Goal: Transaction & Acquisition: Obtain resource

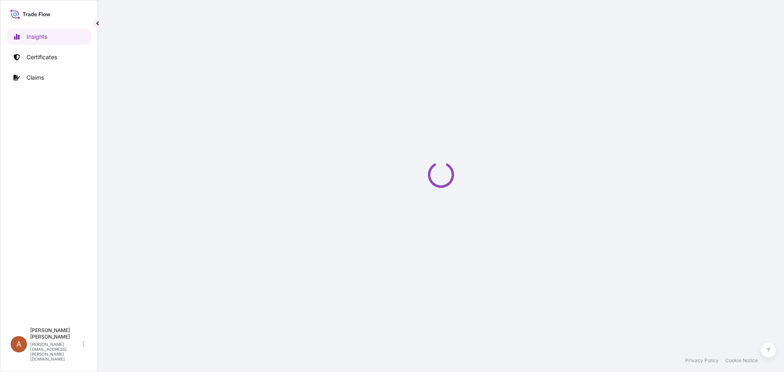
select select "2025"
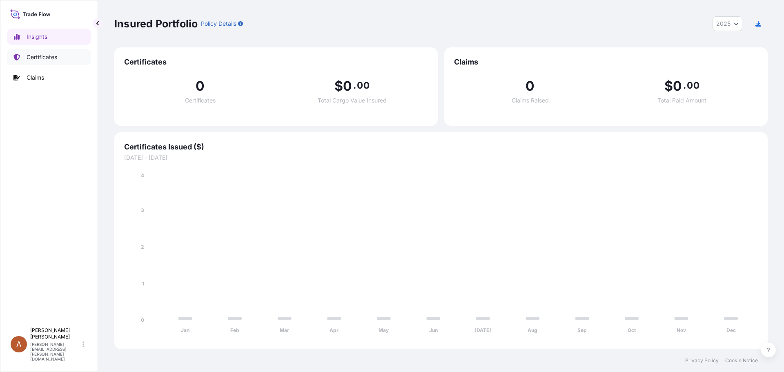
click at [41, 56] on p "Certificates" at bounding box center [42, 57] width 31 height 8
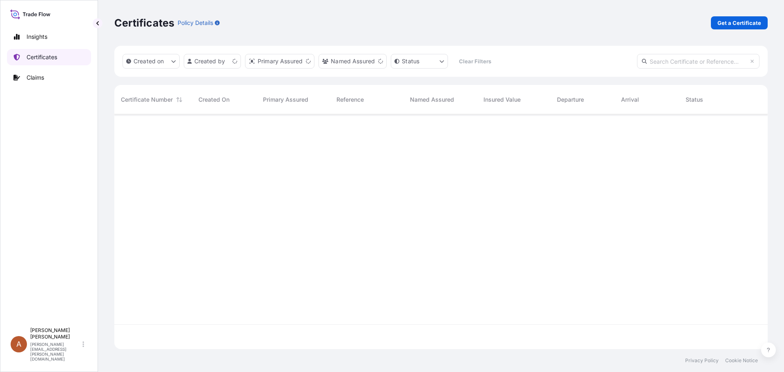
scroll to position [233, 647]
click at [739, 22] on p "Get a Certificate" at bounding box center [740, 23] width 44 height 8
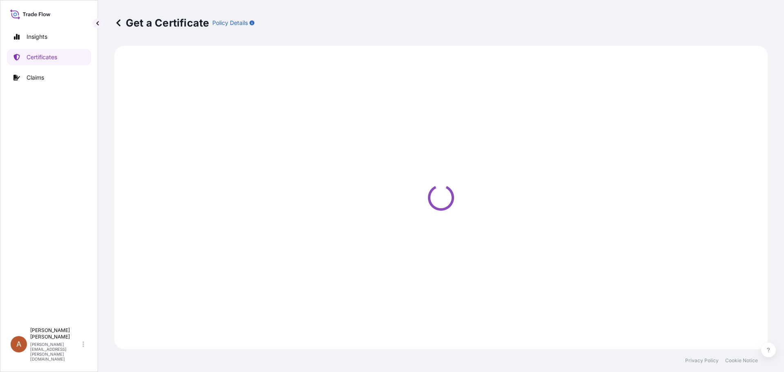
select select "Sea"
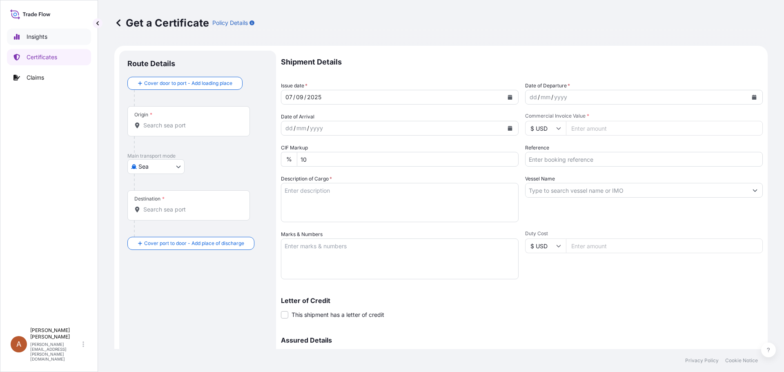
click at [28, 39] on p "Insights" at bounding box center [37, 37] width 21 height 8
select select "2025"
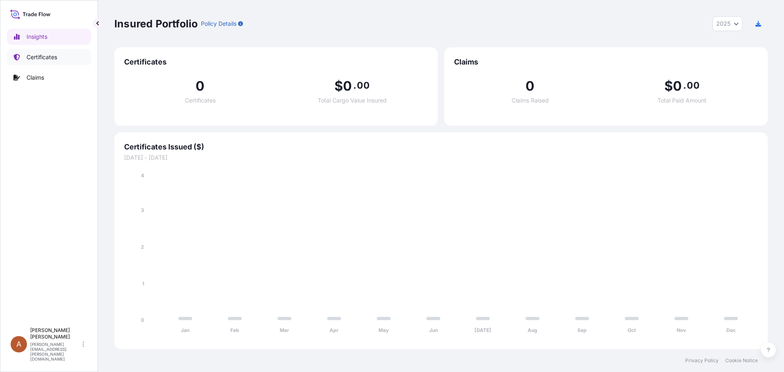
click at [49, 58] on p "Certificates" at bounding box center [42, 57] width 31 height 8
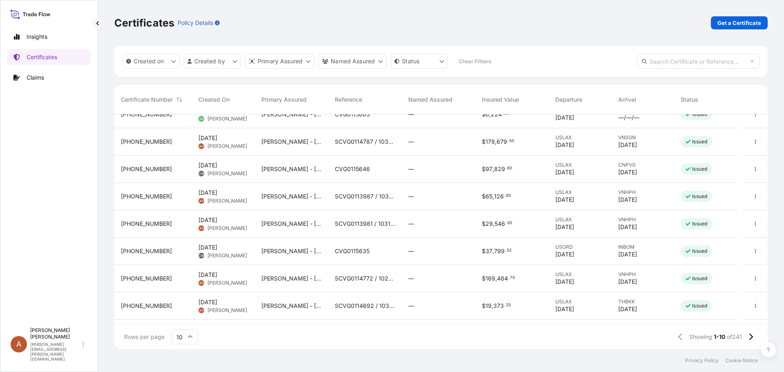
scroll to position [64, 0]
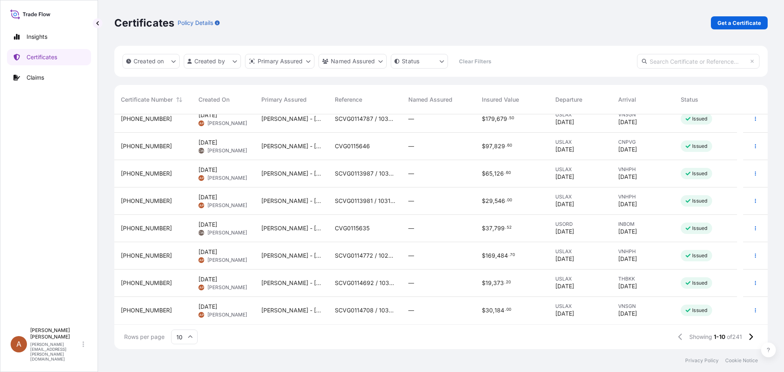
click at [189, 335] on icon at bounding box center [190, 336] width 5 height 5
click at [179, 294] on div "25" at bounding box center [184, 298] width 20 height 16
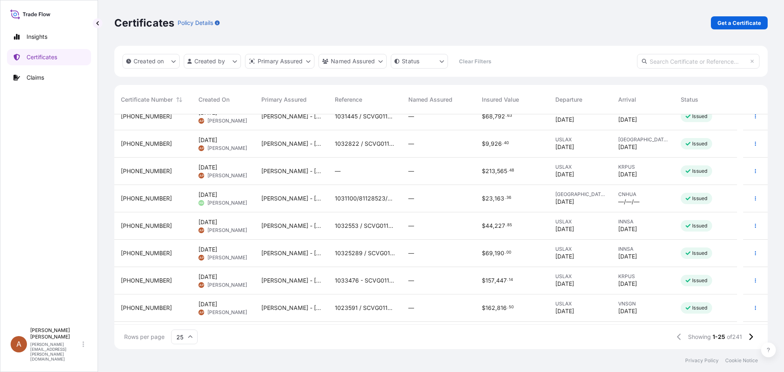
scroll to position [474, 0]
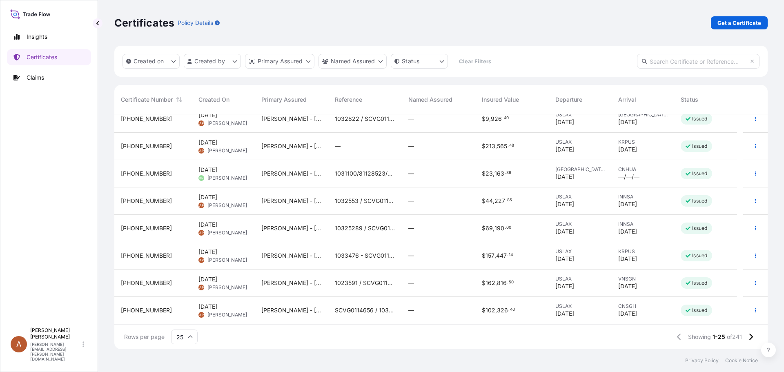
click at [731, 20] on p "Get a Certificate" at bounding box center [740, 23] width 44 height 8
select select "Sea"
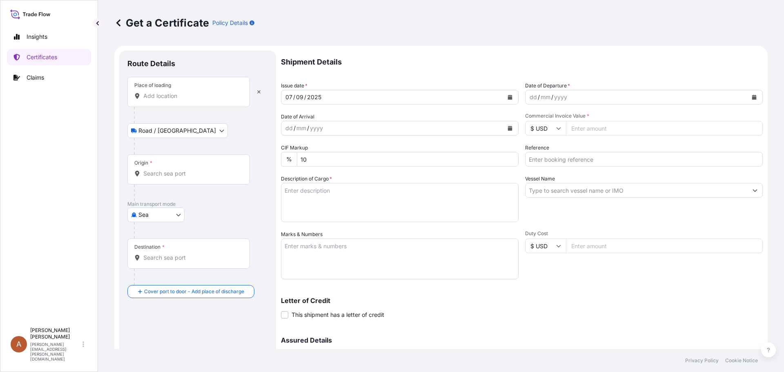
click at [160, 94] on input "Place of loading" at bounding box center [191, 96] width 96 height 8
click at [158, 96] on input "Place of loading" at bounding box center [191, 96] width 96 height 8
click at [156, 97] on input "Place of loading" at bounding box center [191, 96] width 96 height 8
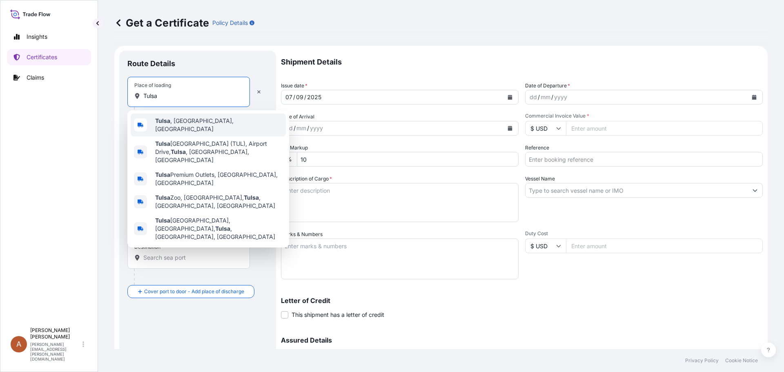
click at [172, 127] on span "[GEOGRAPHIC_DATA] , [GEOGRAPHIC_DATA], [GEOGRAPHIC_DATA]" at bounding box center [218, 125] width 127 height 16
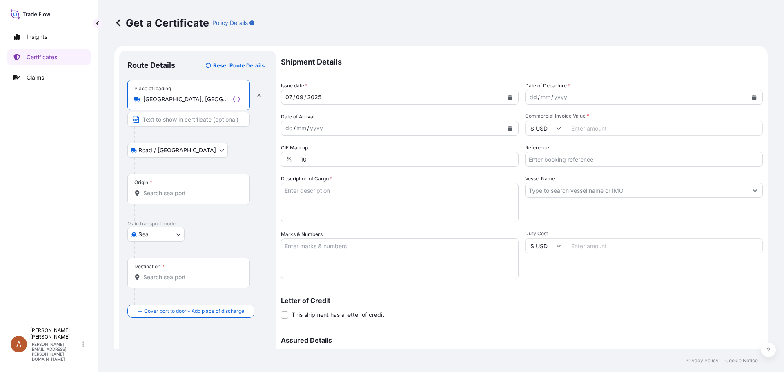
type input "[GEOGRAPHIC_DATA], [GEOGRAPHIC_DATA], [GEOGRAPHIC_DATA]"
click at [149, 195] on input "Origin *" at bounding box center [191, 193] width 96 height 8
click at [165, 196] on input "Origin * Please select an origin" at bounding box center [191, 193] width 96 height 8
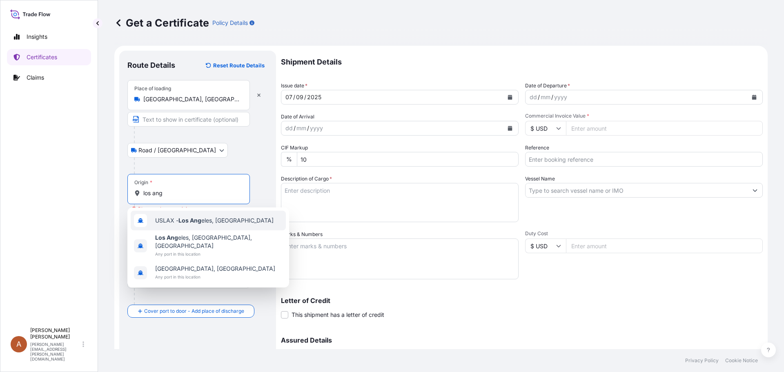
click at [179, 222] on span "USLAX - Los Ang eles, [GEOGRAPHIC_DATA]" at bounding box center [214, 220] width 118 height 8
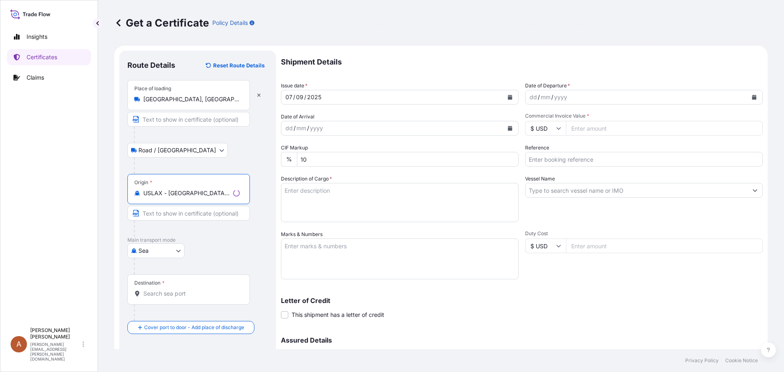
type input "USLAX - [GEOGRAPHIC_DATA], [GEOGRAPHIC_DATA]"
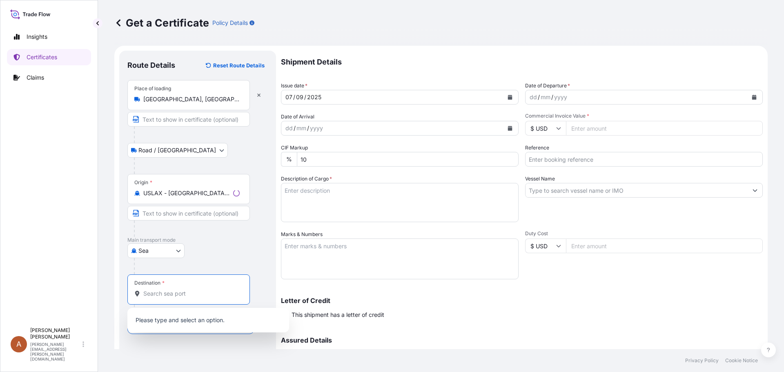
click at [157, 297] on input "Destination *" at bounding box center [191, 294] width 96 height 8
click at [147, 291] on input "Destination * Please select a destination" at bounding box center [191, 294] width 96 height 8
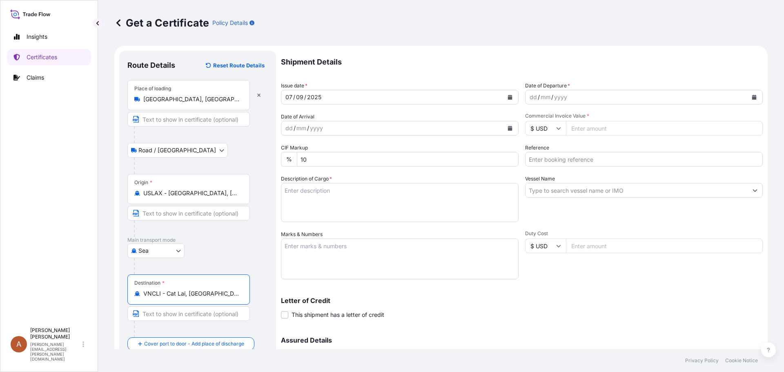
type input "VNCLI - Cat Lai, [GEOGRAPHIC_DATA]"
click at [551, 96] on div "/" at bounding box center [552, 97] width 2 height 10
drag, startPoint x: 529, startPoint y: 100, endPoint x: 531, endPoint y: 107, distance: 7.9
click at [529, 100] on div "dd" at bounding box center [533, 97] width 9 height 10
click at [574, 127] on input "Commercial Invoice Value *" at bounding box center [664, 128] width 197 height 15
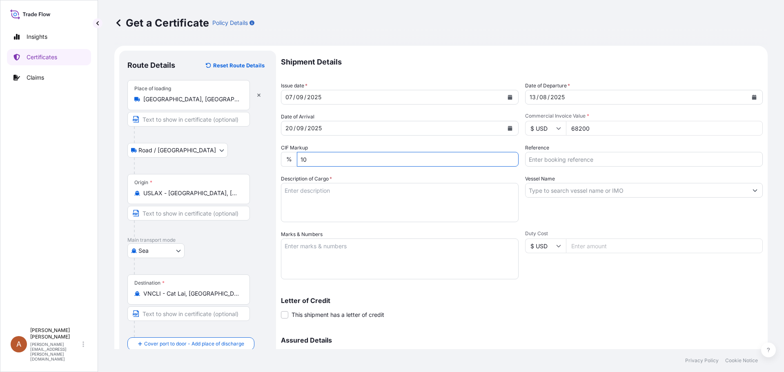
click at [601, 130] on input "68200" at bounding box center [664, 128] width 197 height 15
type input "68200.00"
click at [559, 162] on input "Reference" at bounding box center [644, 159] width 238 height 15
type input "SCVG0113972 / 1031041 and 1031042"
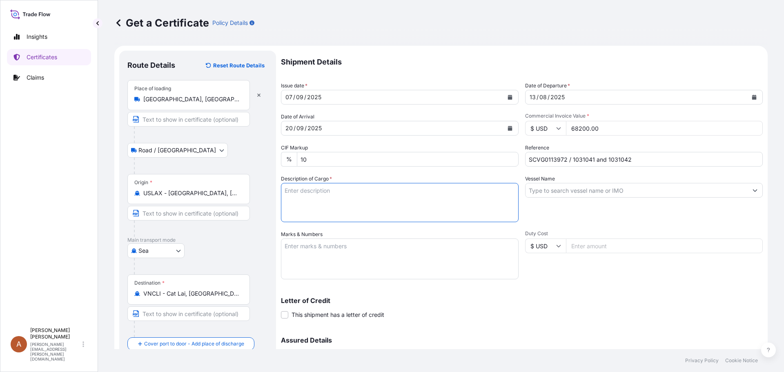
click at [332, 185] on textarea "Description of Cargo *" at bounding box center [400, 202] width 238 height 39
click at [296, 187] on textarea "Description of Cargo *" at bounding box center [400, 202] width 238 height 39
paste textarea "KELTROL,KTL,25KG,BAG HS-Code: 3913.90 KELCOGEL F,20KG,BAG,[PERSON_NAME]-Code: 3…"
click at [294, 201] on textarea "KELTROL,KTL,25KG,BAG HS-Code: 3913.90 KELCOGEL F,20KG,BAG,[PERSON_NAME]-Code: 3…" at bounding box center [400, 202] width 238 height 39
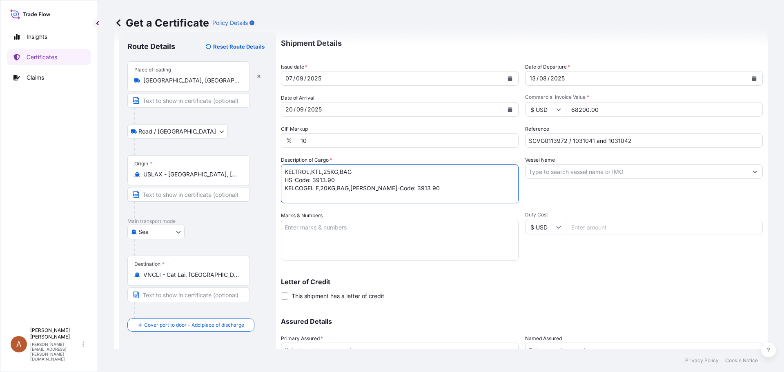
scroll to position [0, 0]
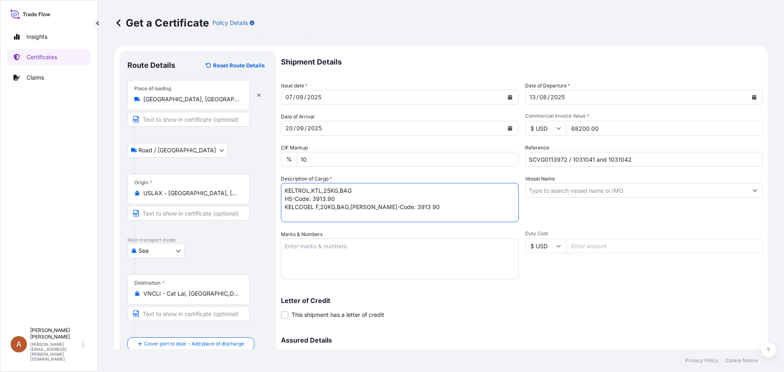
click at [343, 216] on textarea "KELTROL,KTL,25KG,BAG HS-Code: 3913.90 KELCOGEL F,20KG,BAG,[PERSON_NAME]-Code: 3…" at bounding box center [400, 202] width 238 height 39
click at [310, 212] on textarea "KELTROL,KTL,25KG,BAG HS-Code: 3913.90 KELCOGEL F,20KG,BAG,[PERSON_NAME]-Code: 3…" at bounding box center [400, 202] width 238 height 39
click at [314, 214] on textarea "KELTROL,KTL,25KG,BAG HS-Code: 3913.90 KELCOGEL F,20KG,BAG,[PERSON_NAME]-Code: 3…" at bounding box center [400, 202] width 238 height 39
type textarea "KELTROL,KTL,25KG,BAG HS-Code: 3913.90 KELCOGEL F,20KG,BAG,[PERSON_NAME]-Code: 3…"
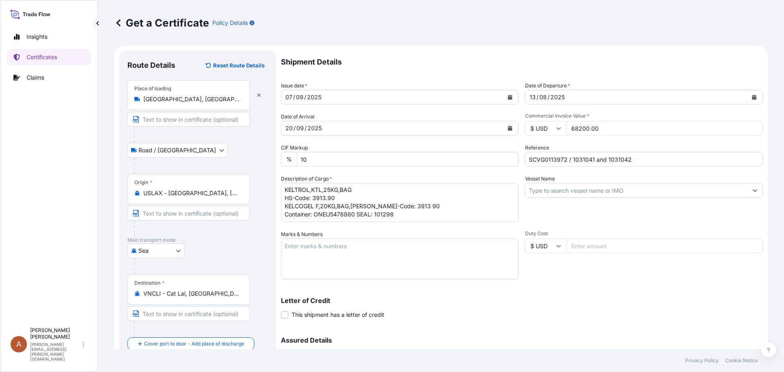
click at [557, 184] on input "Vessel Name" at bounding box center [637, 190] width 222 height 15
click at [535, 193] on input "Vessel Name" at bounding box center [637, 190] width 222 height 15
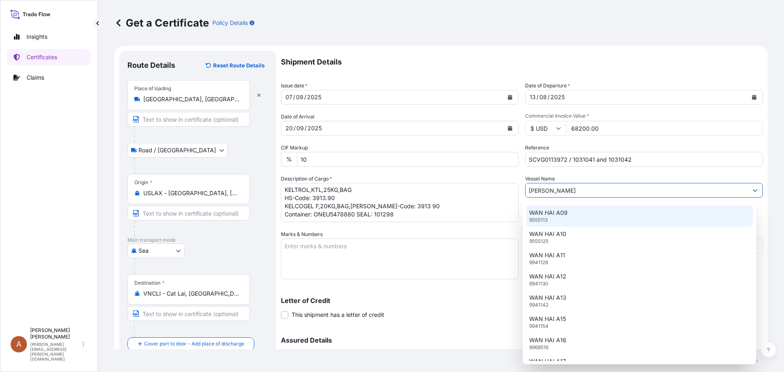
scroll to position [2385, 0]
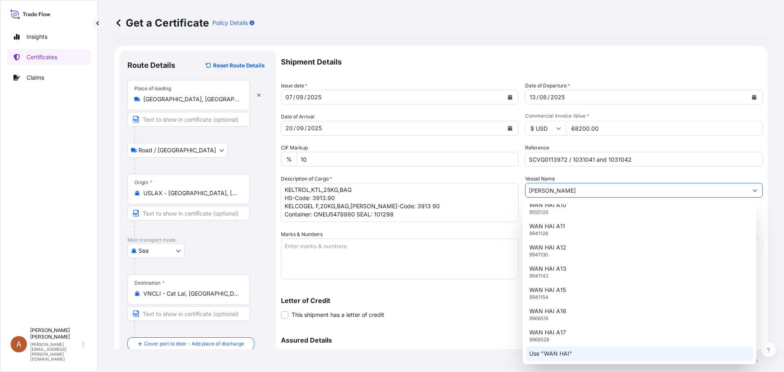
click at [560, 358] on div "Use "WAN HAI"" at bounding box center [639, 353] width 227 height 15
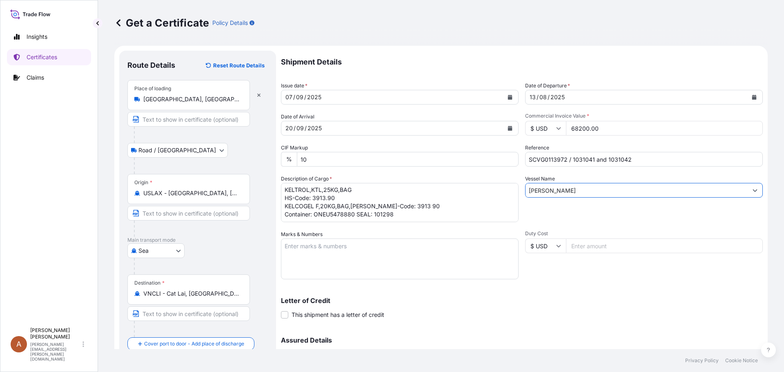
type input "[PERSON_NAME]"
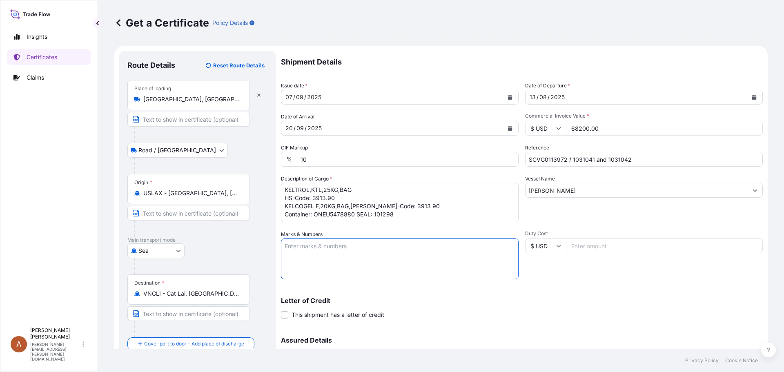
click at [294, 248] on textarea "Marks & Numbers" at bounding box center [400, 258] width 238 height 41
click at [305, 247] on textarea "Marks & Numbers" at bounding box center [400, 258] width 238 height 41
paste textarea "ASIA CHEMICAL CORPORATION ACC-25052589, ACC-25052590 [GEOGRAPHIC_DATA]"
type textarea "ASIA CHEMICAL CORPORATION ACC-25052589, ACC-25052590 [GEOGRAPHIC_DATA]"
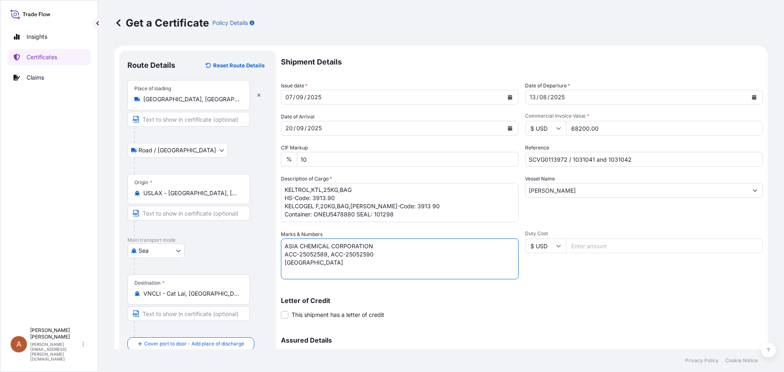
click at [586, 246] on input "Duty Cost" at bounding box center [664, 245] width 197 height 15
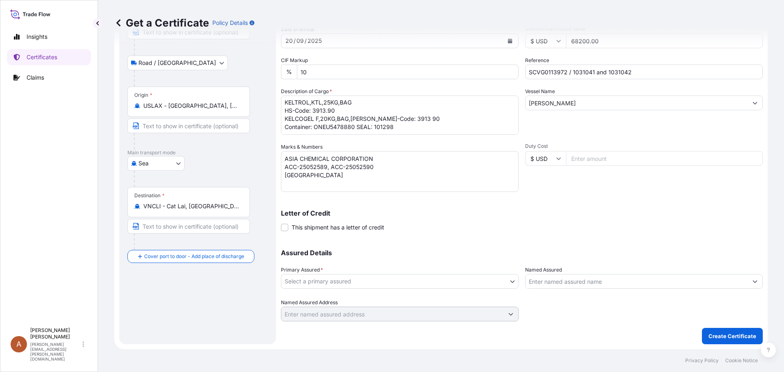
click at [316, 277] on body "Insights Certificates Claims A Alicia Pye-miller [EMAIL_ADDRESS][PERSON_NAME][D…" at bounding box center [392, 186] width 784 height 372
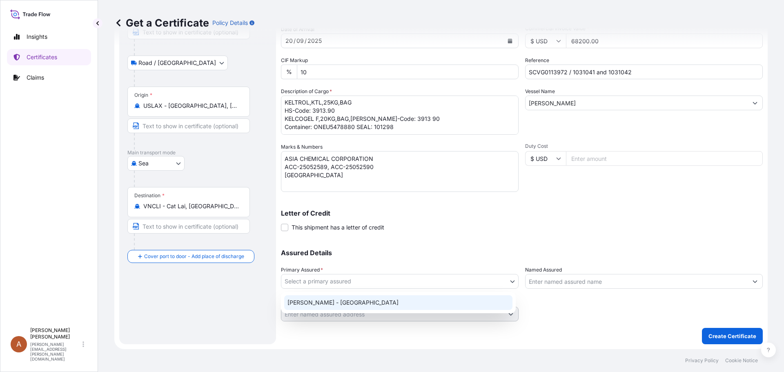
click at [307, 305] on div "[PERSON_NAME] - [GEOGRAPHIC_DATA]" at bounding box center [398, 302] width 228 height 15
select select "31650"
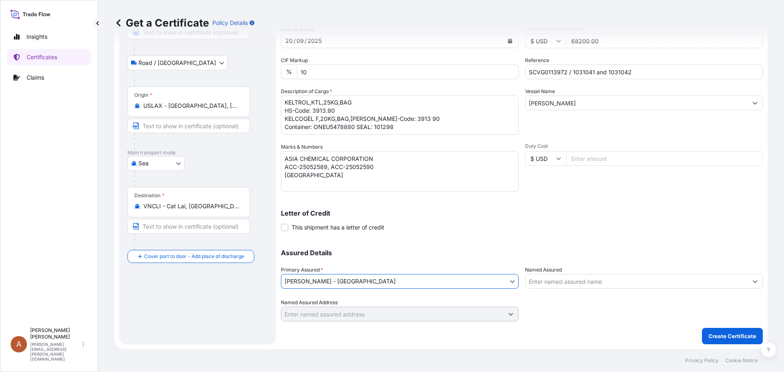
click at [571, 314] on div at bounding box center [644, 310] width 238 height 23
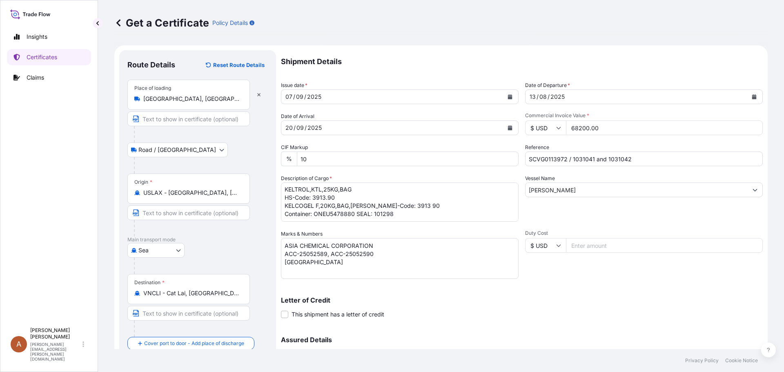
scroll to position [0, 0]
click at [575, 130] on input "68200.00" at bounding box center [664, 128] width 197 height 15
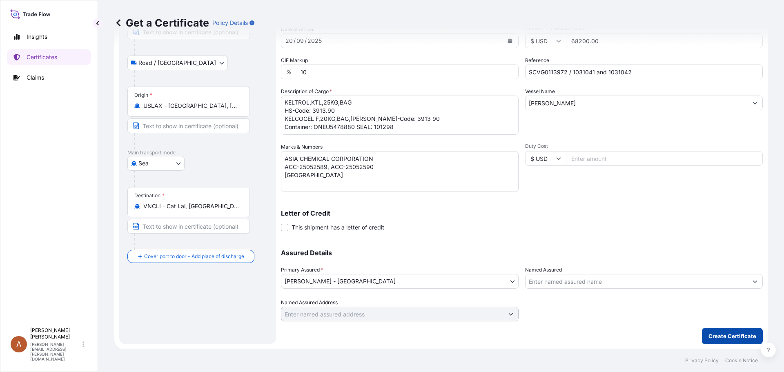
click at [728, 339] on p "Create Certificate" at bounding box center [733, 336] width 48 height 8
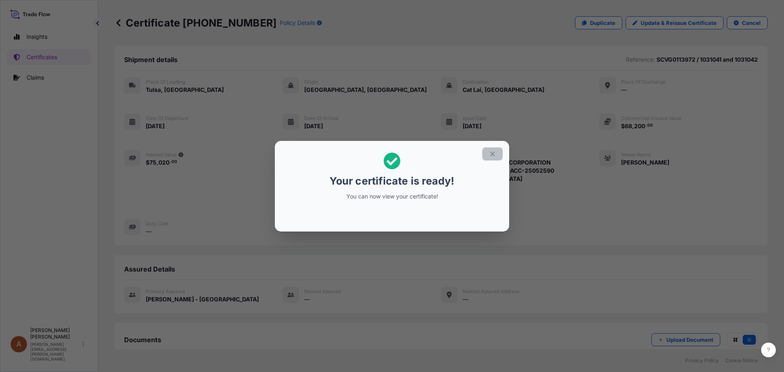
click at [492, 154] on icon "button" at bounding box center [492, 154] width 4 height 4
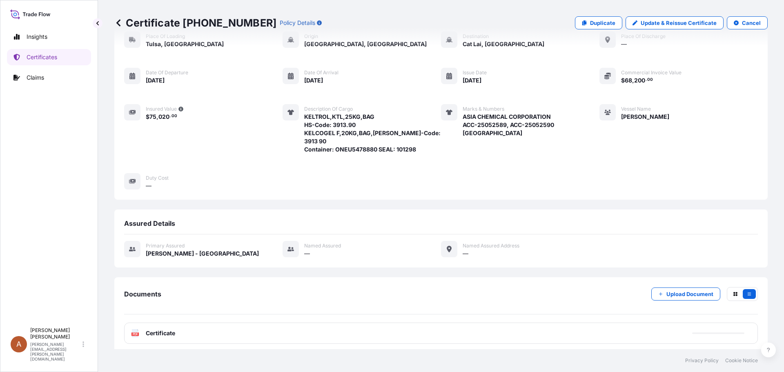
scroll to position [101, 0]
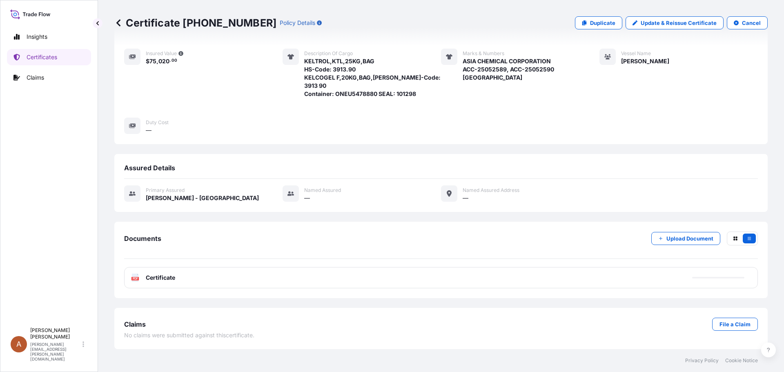
click at [158, 279] on span "Certificate" at bounding box center [160, 278] width 29 height 8
click at [131, 276] on icon "PDF" at bounding box center [135, 278] width 8 height 8
click at [51, 57] on p "Certificates" at bounding box center [42, 57] width 31 height 8
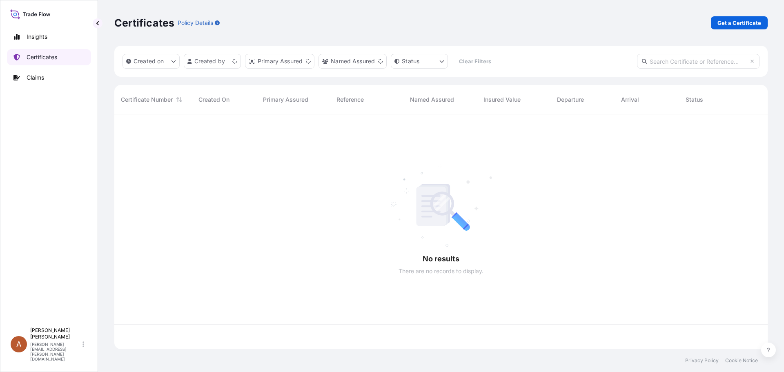
scroll to position [233, 647]
click at [747, 24] on p "Get a Certificate" at bounding box center [740, 23] width 44 height 8
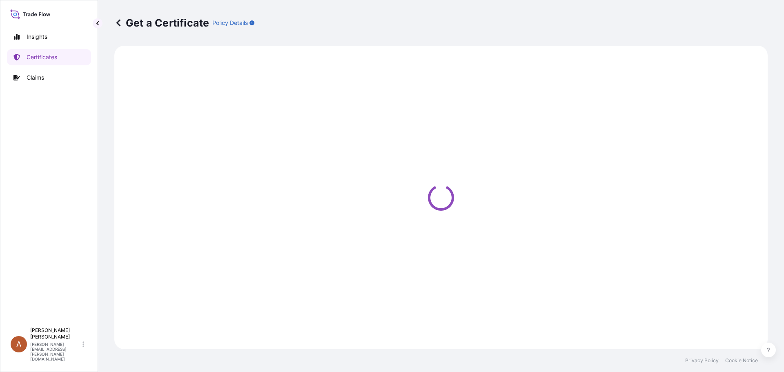
select select "Sea"
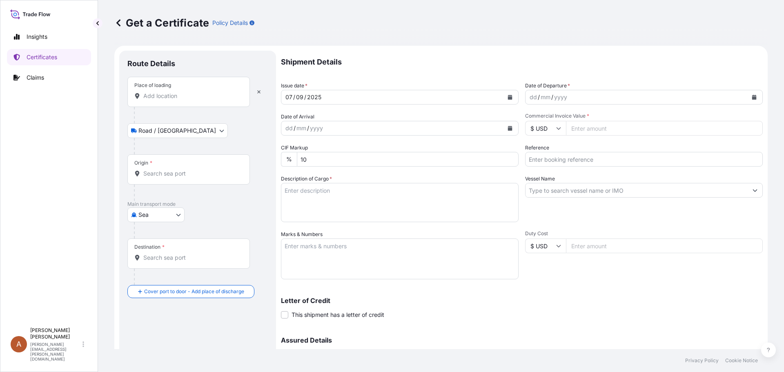
click at [148, 94] on input "Place of loading" at bounding box center [191, 96] width 96 height 8
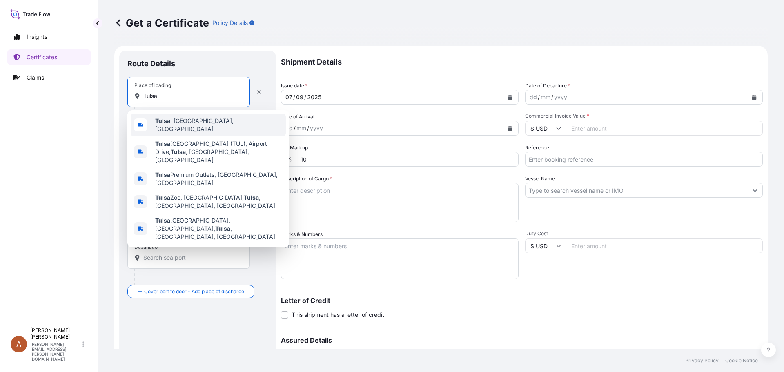
click at [166, 122] on b "Tulsa" at bounding box center [162, 120] width 15 height 7
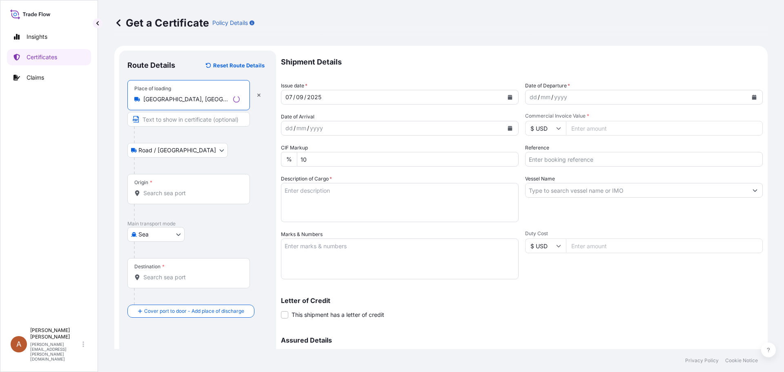
type input "[GEOGRAPHIC_DATA], [GEOGRAPHIC_DATA], [GEOGRAPHIC_DATA]"
click at [151, 196] on input "Origin *" at bounding box center [191, 193] width 96 height 8
click at [169, 197] on div "Origin *" at bounding box center [188, 189] width 123 height 30
click at [169, 197] on input "Origin * Please select an origin" at bounding box center [191, 193] width 96 height 8
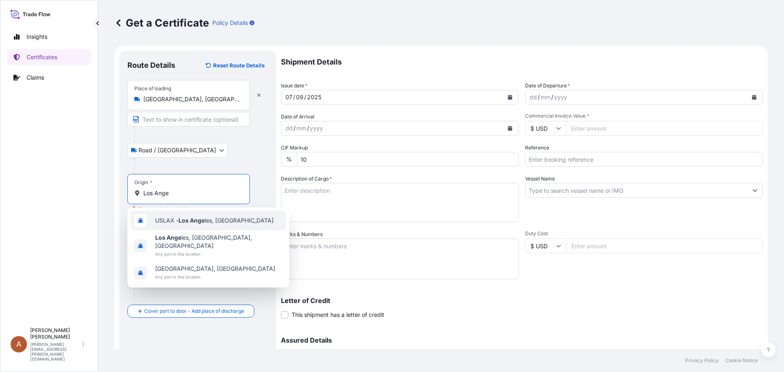
click at [172, 221] on span "USLAX - Los Ange les, [GEOGRAPHIC_DATA]" at bounding box center [214, 220] width 118 height 8
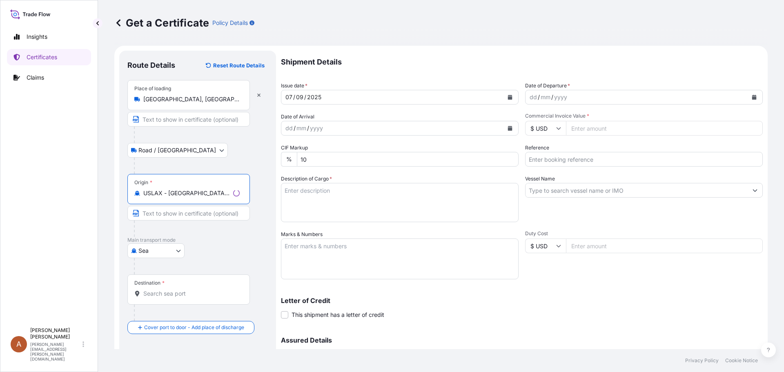
type input "USLAX - [GEOGRAPHIC_DATA], [GEOGRAPHIC_DATA]"
click at [145, 294] on input "Destination *" at bounding box center [191, 294] width 96 height 8
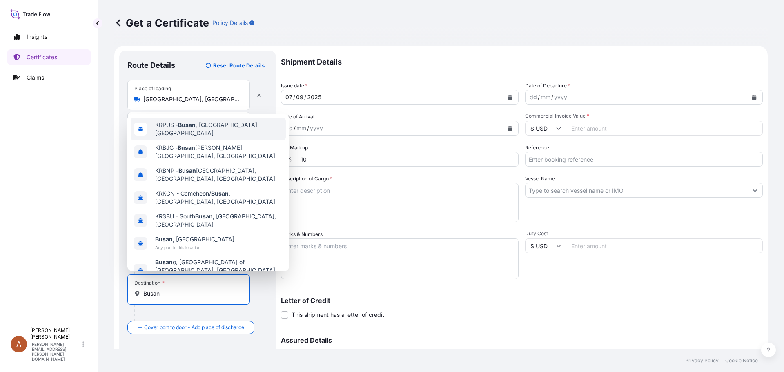
click at [209, 138] on div "KRPUS - [GEOGRAPHIC_DATA] , [GEOGRAPHIC_DATA], [GEOGRAPHIC_DATA]" at bounding box center [208, 129] width 155 height 23
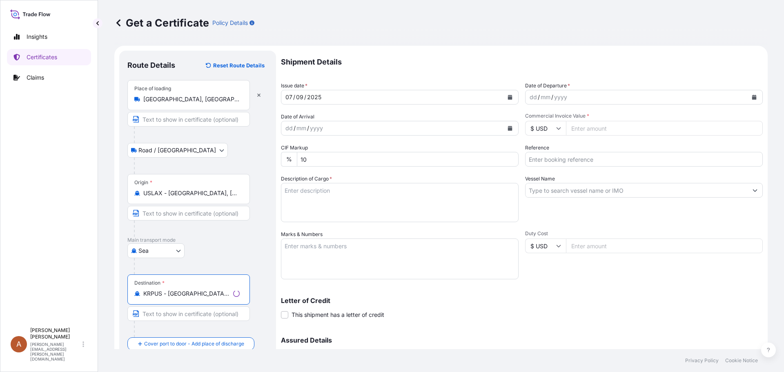
type input "KRPUS - [GEOGRAPHIC_DATA], [GEOGRAPHIC_DATA], [GEOGRAPHIC_DATA]"
click at [529, 98] on div "dd" at bounding box center [533, 97] width 9 height 10
click at [562, 94] on div "01 / 08 / 5" at bounding box center [637, 97] width 222 height 15
click at [556, 95] on div "01 / 08 / 5" at bounding box center [637, 97] width 222 height 15
click at [550, 97] on div "01 / 08 / 5" at bounding box center [637, 97] width 222 height 15
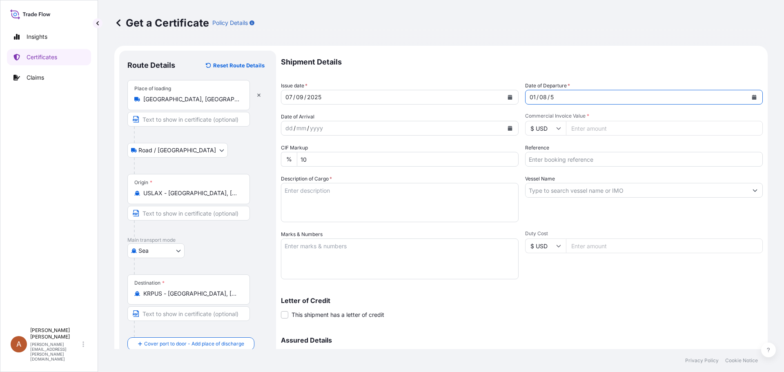
click at [552, 97] on div "01 / 08 / 5" at bounding box center [637, 97] width 222 height 15
drag, startPoint x: 531, startPoint y: 95, endPoint x: 523, endPoint y: 96, distance: 8.6
click at [526, 96] on div "01 / 08 / 5" at bounding box center [637, 97] width 222 height 15
click at [550, 97] on div "5" at bounding box center [552, 97] width 5 height 10
click at [552, 99] on div "01 / 08 / 5" at bounding box center [637, 97] width 222 height 15
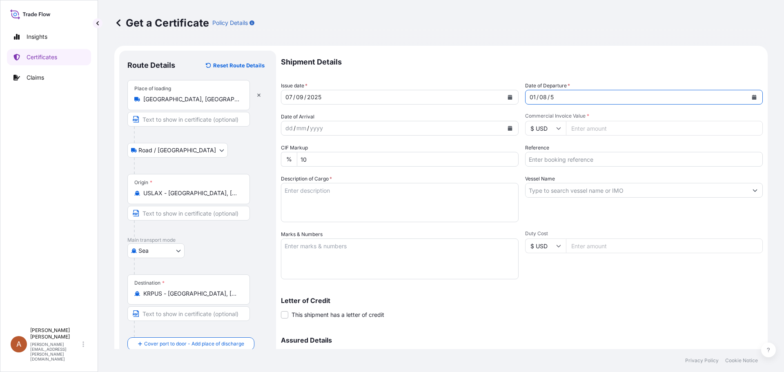
click at [751, 96] on button "Calendar" at bounding box center [754, 97] width 13 height 13
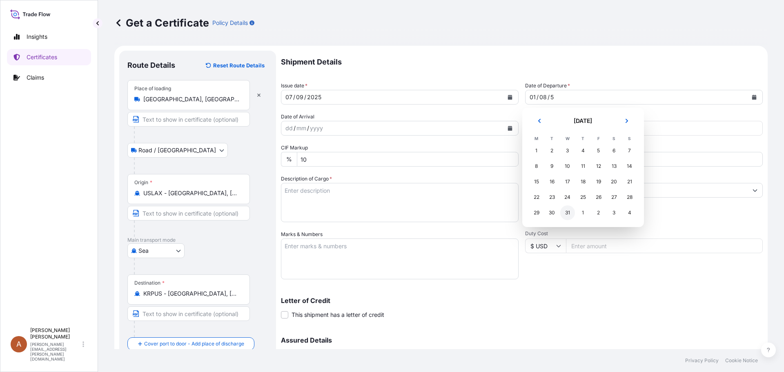
click at [564, 212] on div "31" at bounding box center [567, 212] width 15 height 15
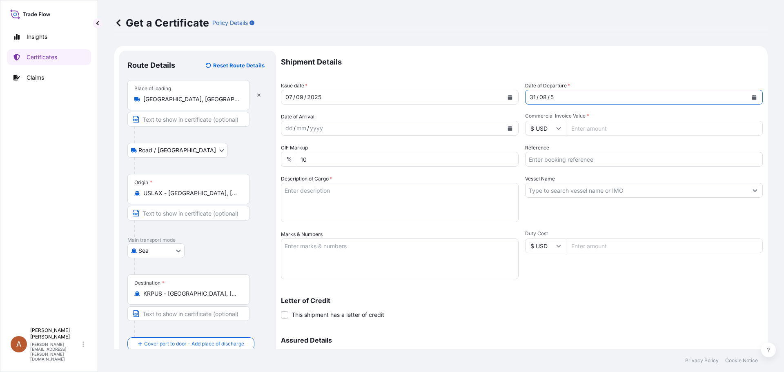
click at [553, 96] on div "31 / 08 / 5" at bounding box center [637, 97] width 222 height 15
click at [550, 97] on div "5" at bounding box center [552, 97] width 5 height 10
drag, startPoint x: 546, startPoint y: 96, endPoint x: 555, endPoint y: 96, distance: 8.6
click at [555, 96] on div "31 / 08 / 5" at bounding box center [637, 97] width 222 height 15
click at [423, 129] on div "dd / mm / yyyy" at bounding box center [392, 128] width 222 height 15
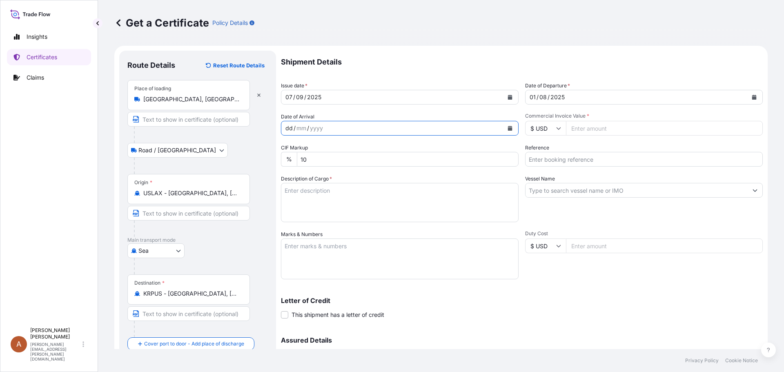
click at [290, 129] on div "dd" at bounding box center [289, 128] width 9 height 10
click at [312, 127] on div "yyyy" at bounding box center [313, 128] width 15 height 10
click at [260, 128] on form "Route Details Reset Route Details Place of loading [GEOGRAPHIC_DATA], [GEOGRAPH…" at bounding box center [440, 241] width 653 height 391
click at [294, 127] on div "/" at bounding box center [295, 128] width 2 height 10
click at [508, 127] on icon "Calendar" at bounding box center [510, 128] width 5 height 5
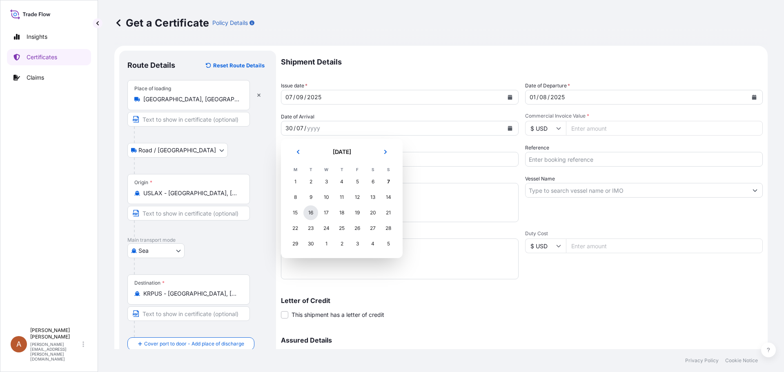
click at [312, 215] on div "16" at bounding box center [310, 212] width 15 height 15
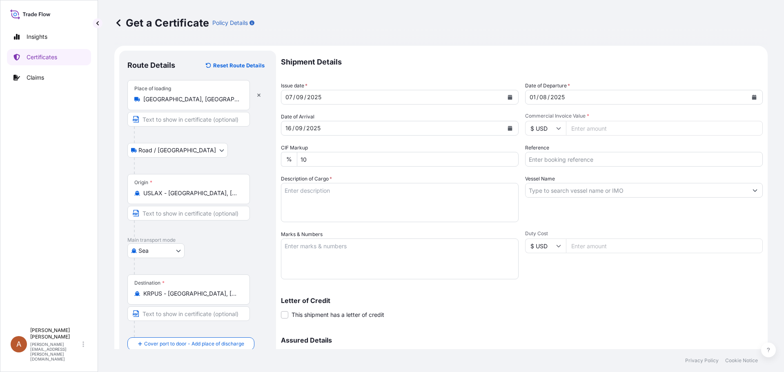
click at [584, 129] on input "Commercial Invoice Value *" at bounding box center [664, 128] width 197 height 15
click at [581, 127] on input "Commercial Invoice Value *" at bounding box center [664, 128] width 197 height 15
type input "133470.00"
type input "SCVG0114879 / 1031932"
click at [311, 187] on textarea "Description of Cargo *" at bounding box center [400, 202] width 238 height 39
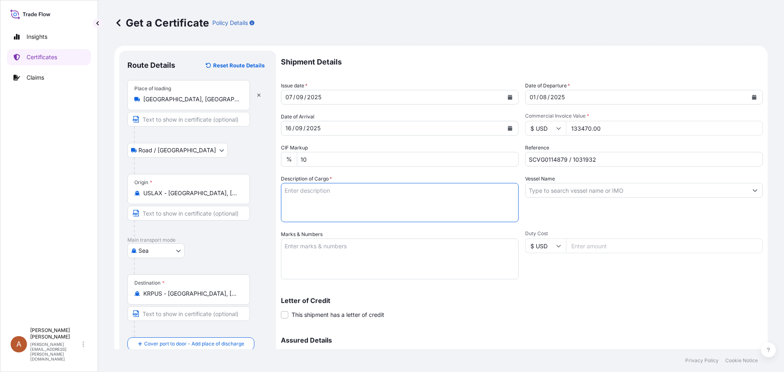
paste textarea "KELTROL,KTL,25KG,BAG HS-Code: 3913 90 KELTROL CG-V,KTLCGV,25KG,BAG HS-Code: 391…"
click at [290, 193] on textarea "KELTROL,KTL,25KG,BAG HS-Code: 3913 90 KELTROL CG-V,KTLCGV,25KG,BAG HS-Code: 391…" at bounding box center [400, 202] width 238 height 39
click at [288, 216] on textarea "KELTROL,KTL,25KG,BAG HS-Code: 3913 90 KELTROL CG-V,KTLCGV,25KG,BAG HS-Code: 391…" at bounding box center [400, 202] width 238 height 39
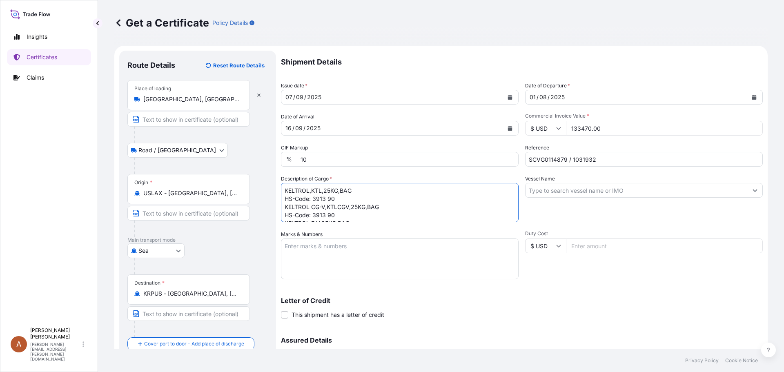
scroll to position [25, 0]
click at [295, 214] on textarea "KELTROL,KTL,25KG,BAG HS-Code: 3913 90 KELTROL CG-V,KTLCGV,25KG,BAG HS-Code: 391…" at bounding box center [400, 202] width 238 height 39
click at [286, 211] on textarea "KELTROL,KTL,25KG,BAG HS-Code: 3913 90 KELTROL CG-V,KTLCGV,25KG,BAG HS-Code: 391…" at bounding box center [400, 202] width 238 height 39
paste textarea "271 bags of net 25 kg each on 7 plastic pallets VOL: 1 x 20ft container FCL fro…"
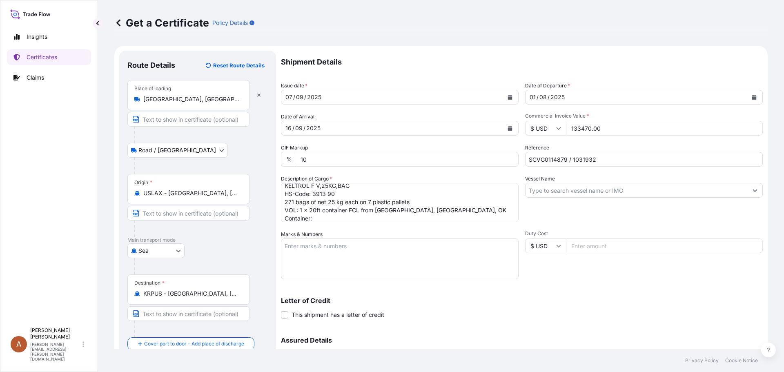
click at [315, 218] on textarea "KELTROL,KTL,25KG,BAG HS-Code: 3913 90 KELTROL CG-V,KTLCGV,25KG,BAG HS-Code: 391…" at bounding box center [400, 202] width 238 height 39
type textarea "KELTROL,KTL,25KG,BAG HS-Code: 3913 90 KELTROL CG-V,KTLCGV,25KG,BAG HS-Code: 391…"
click at [313, 242] on textarea "Marks & Numbers" at bounding box center [400, 258] width 238 height 41
click at [303, 248] on textarea "Marks & Numbers" at bounding box center [400, 258] width 238 height 41
paste textarea "JUPITER INTERNATIONAL CO., LTD PO#Bio-2506-19 [GEOGRAPHIC_DATA], [GEOGRAPHIC_DA…"
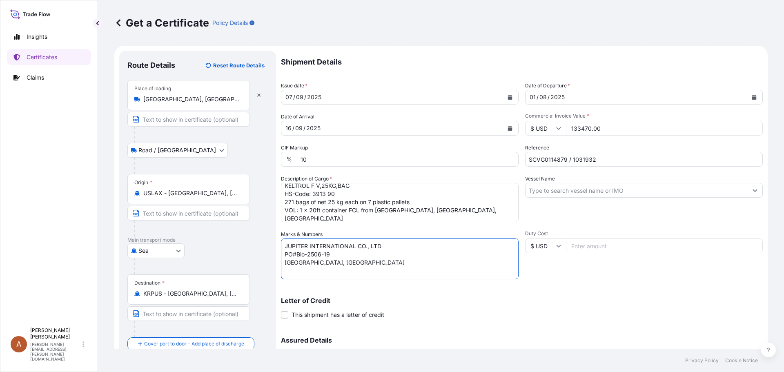
type textarea "JUPITER INTERNATIONAL CO., LTD PO#Bio-2506-19 [GEOGRAPHIC_DATA], [GEOGRAPHIC_DA…"
drag, startPoint x: 539, startPoint y: 191, endPoint x: 535, endPoint y: 200, distance: 9.9
click at [540, 191] on input "Vessel Name" at bounding box center [637, 190] width 222 height 15
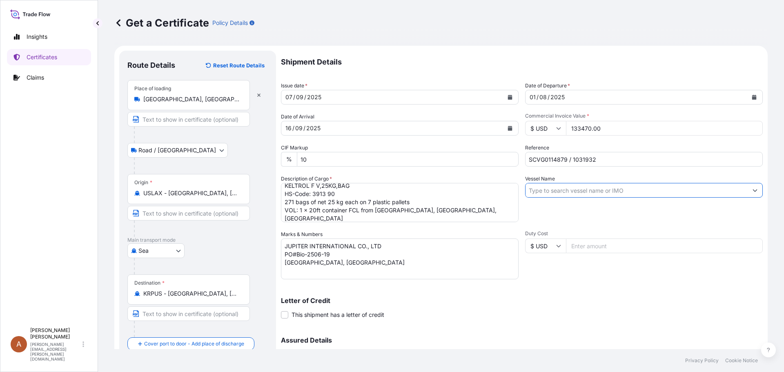
click at [558, 194] on input "Vessel Name" at bounding box center [637, 190] width 222 height 15
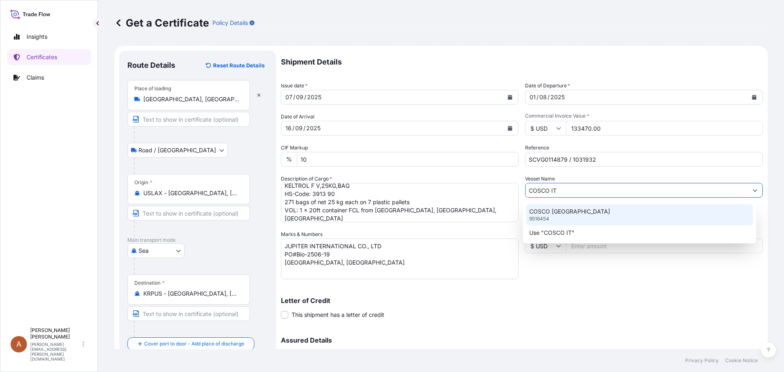
click at [550, 208] on p "COSCO [GEOGRAPHIC_DATA]" at bounding box center [569, 211] width 81 height 8
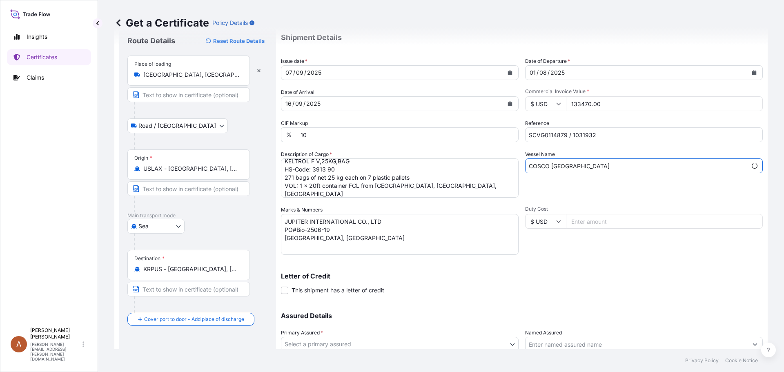
scroll to position [87, 0]
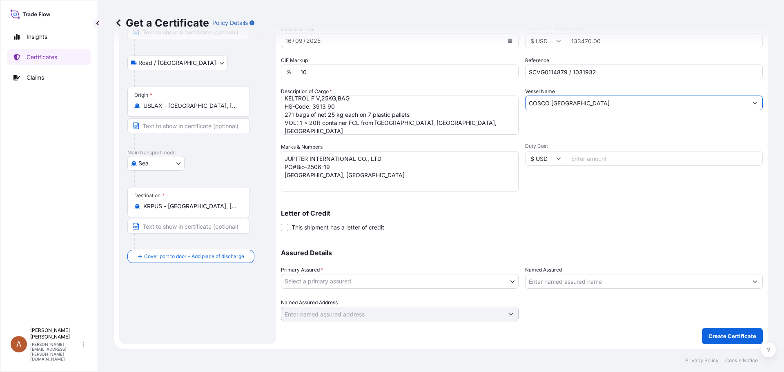
type input "COSCO [GEOGRAPHIC_DATA]"
click at [319, 285] on body "0 options available. 2 options available. 1 option available. Insights Certific…" at bounding box center [392, 186] width 784 height 372
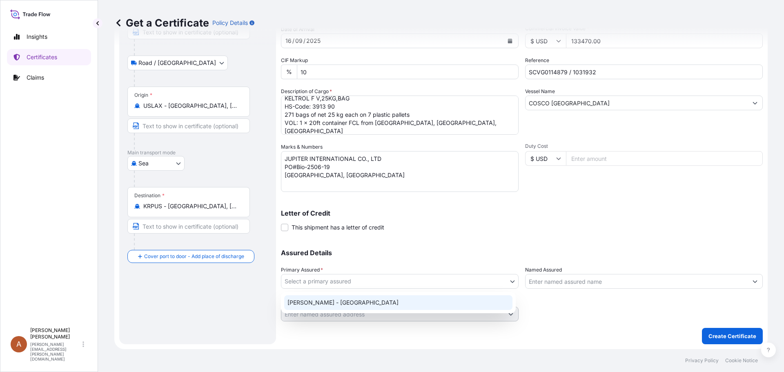
click at [315, 306] on div "[PERSON_NAME] - [GEOGRAPHIC_DATA]" at bounding box center [398, 302] width 228 height 15
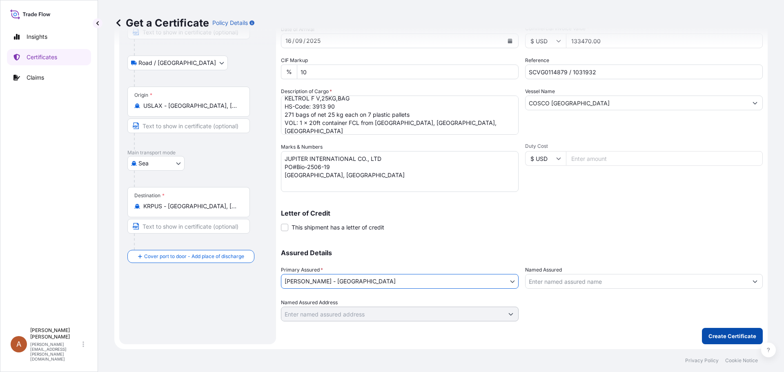
click at [709, 334] on p "Create Certificate" at bounding box center [733, 336] width 48 height 8
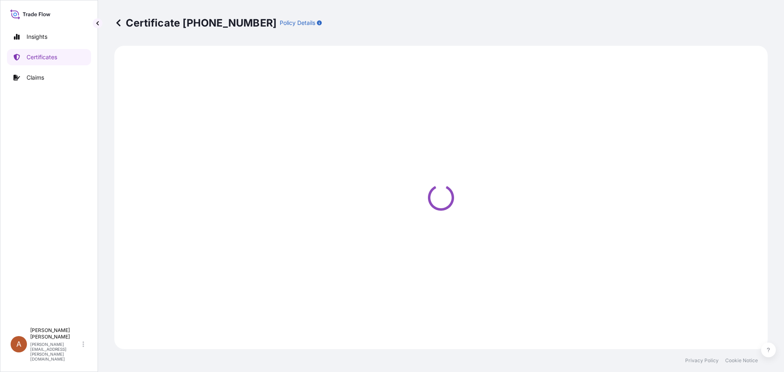
select select "Road / [GEOGRAPHIC_DATA]"
select select "Sea"
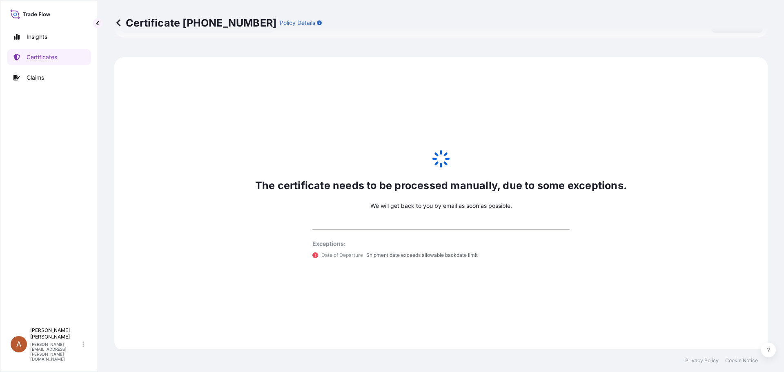
scroll to position [401, 0]
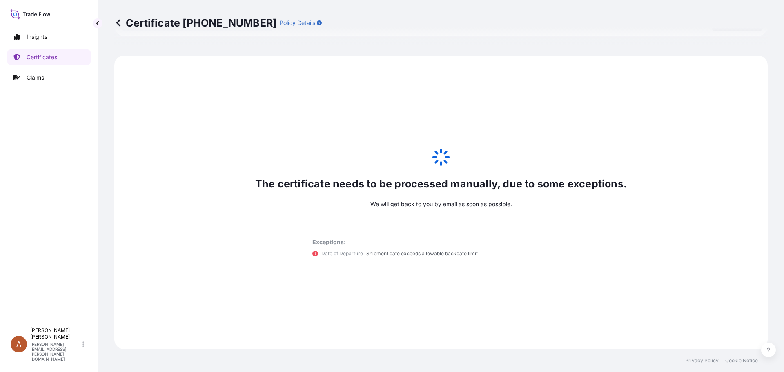
click at [118, 22] on icon at bounding box center [118, 22] width 4 height 7
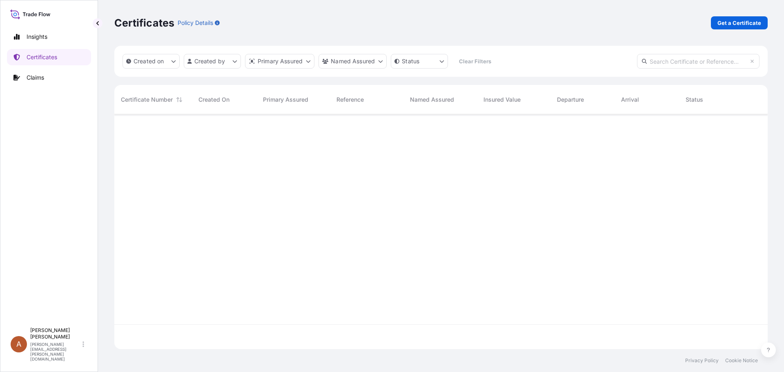
scroll to position [233, 647]
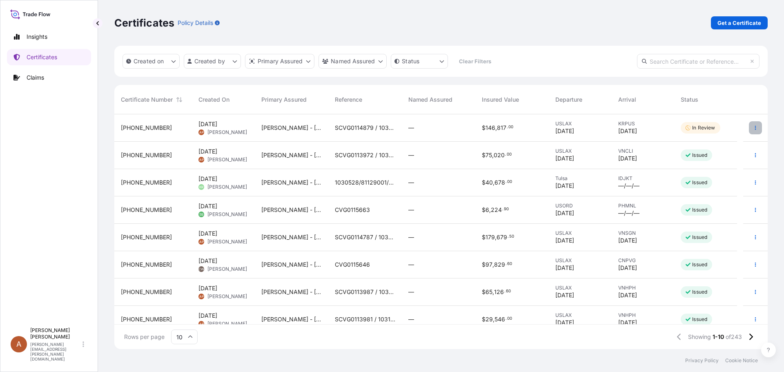
click at [753, 127] on icon "button" at bounding box center [755, 127] width 5 height 5
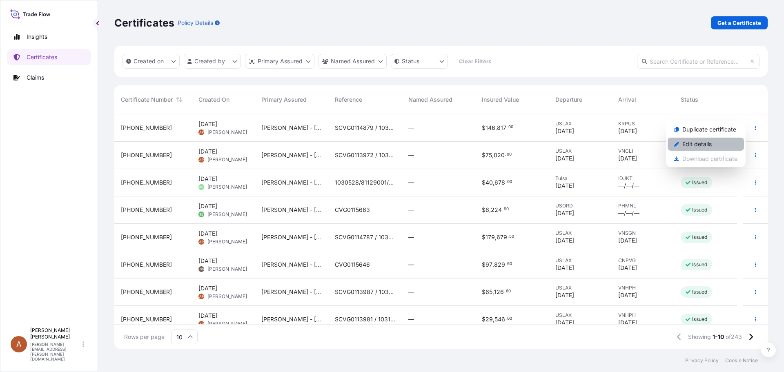
click at [697, 141] on p "Edit details" at bounding box center [696, 144] width 29 height 8
select select "Road / [GEOGRAPHIC_DATA]"
select select "Sea"
select select "31650"
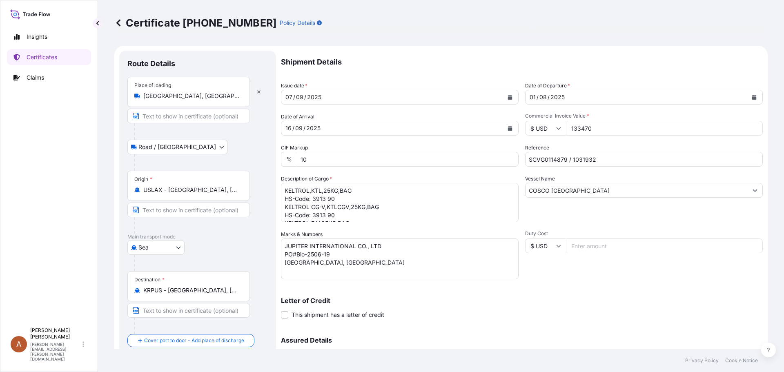
click at [563, 91] on div "[DATE]" at bounding box center [637, 97] width 222 height 15
click at [533, 97] on div "01" at bounding box center [533, 97] width 8 height 10
drag, startPoint x: 532, startPoint y: 98, endPoint x: 526, endPoint y: 98, distance: 6.1
click at [529, 98] on div "01" at bounding box center [533, 97] width 8 height 10
click at [537, 96] on div "/" at bounding box center [538, 97] width 2 height 10
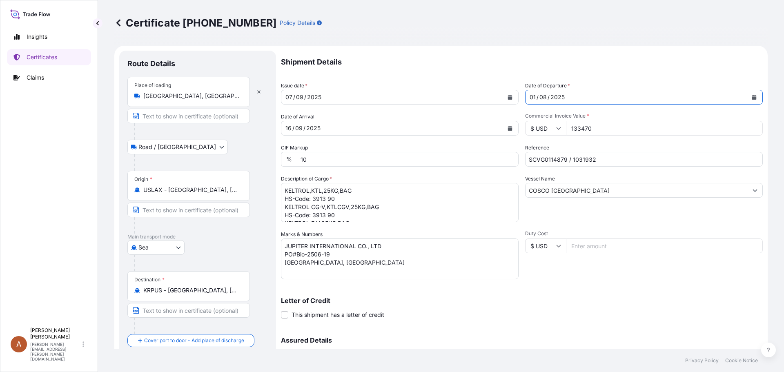
click at [748, 100] on button "Calendar" at bounding box center [754, 97] width 13 height 13
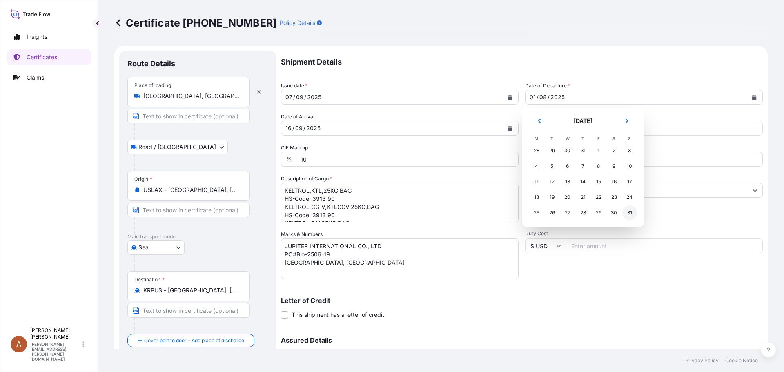
click at [630, 212] on div "31" at bounding box center [629, 212] width 15 height 15
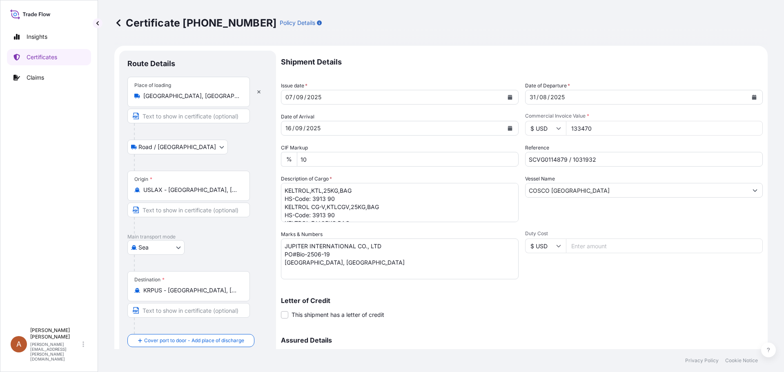
click at [593, 312] on div "Letter of Credit This shipment has a letter of credit Letter of credit * Letter…" at bounding box center [522, 308] width 482 height 22
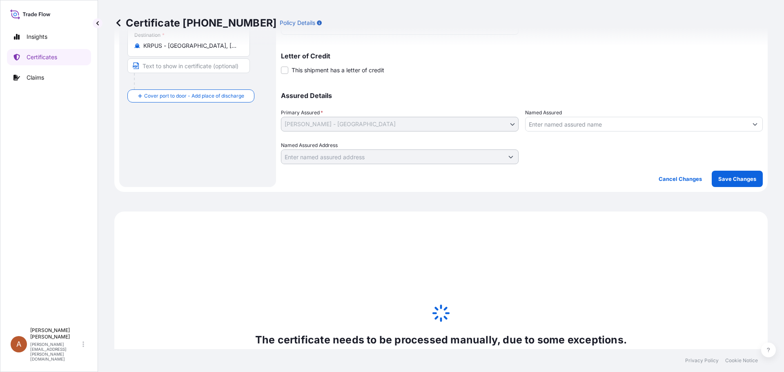
scroll to position [245, 0]
click at [731, 176] on p "Save Changes" at bounding box center [737, 178] width 38 height 8
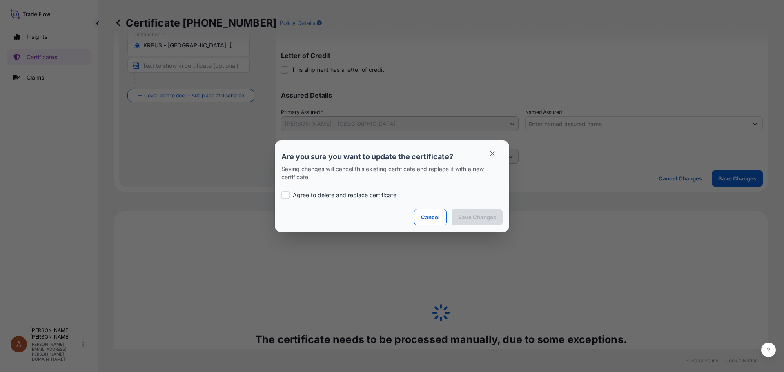
click at [287, 195] on div at bounding box center [285, 195] width 8 height 8
checkbox input "true"
click at [477, 220] on p "Save Changes" at bounding box center [477, 217] width 38 height 8
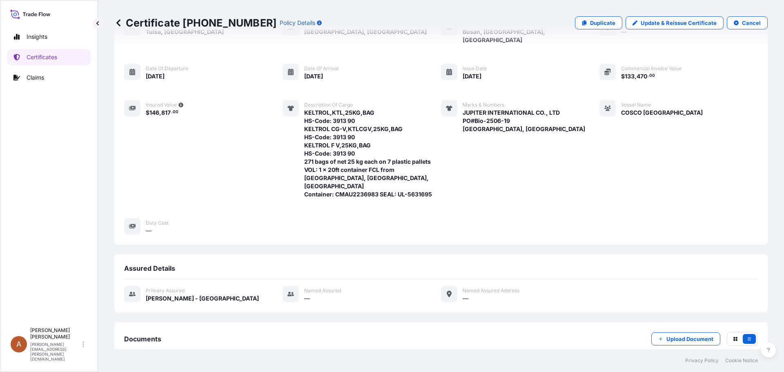
scroll to position [142, 0]
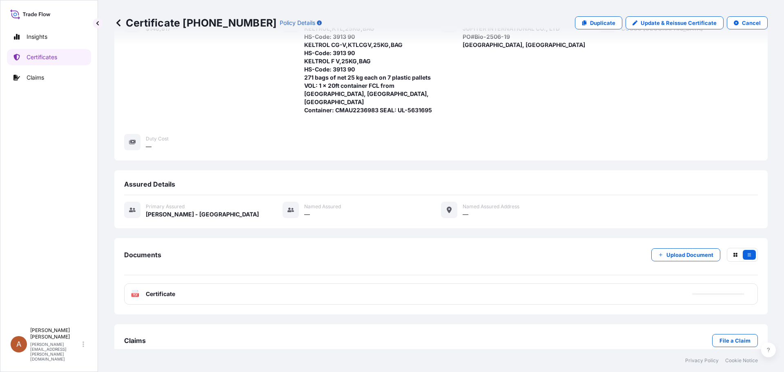
click at [136, 294] on text "PDF" at bounding box center [135, 295] width 5 height 3
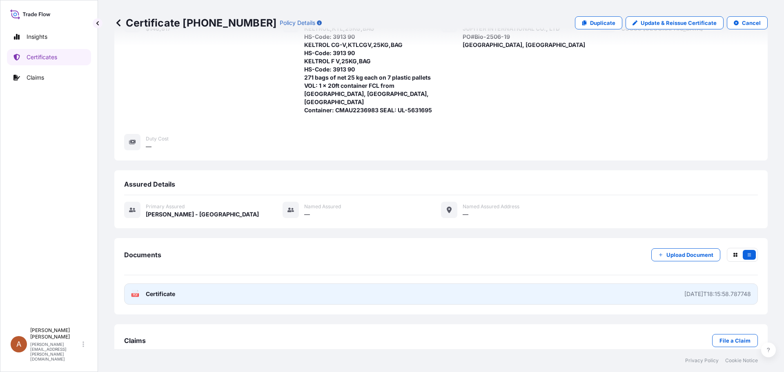
click at [130, 283] on link "PDF Certificate [DATE]T18:15:58.787748" at bounding box center [441, 293] width 634 height 21
